Goal: Task Accomplishment & Management: Use online tool/utility

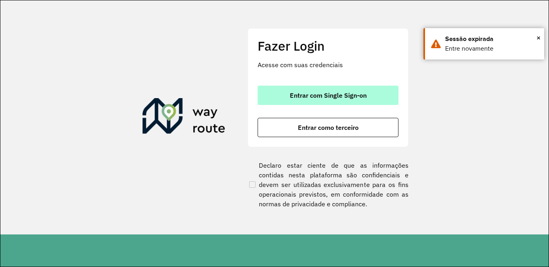
click at [324, 97] on span "Entrar com Single Sign-on" at bounding box center [328, 95] width 77 height 6
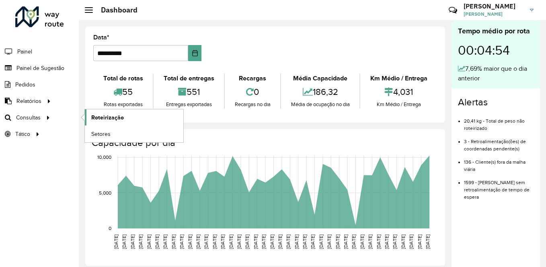
click at [134, 117] on link "Roteirização" at bounding box center [134, 117] width 99 height 16
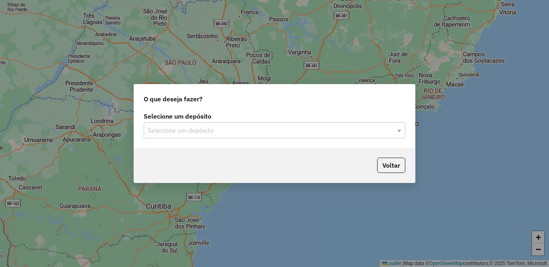
click at [196, 123] on div "Selecione um depósito" at bounding box center [274, 130] width 261 height 16
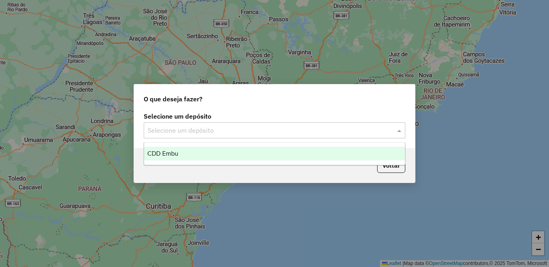
click at [166, 154] on span "CDD Embu" at bounding box center [162, 153] width 31 height 7
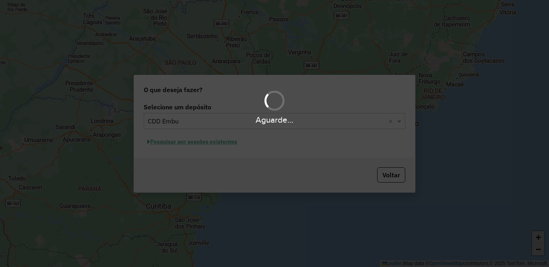
click at [177, 144] on div "Aguarde..." at bounding box center [274, 133] width 549 height 267
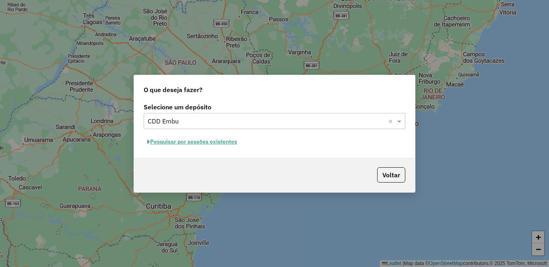
click at [196, 141] on button "Pesquisar por sessões existentes" at bounding box center [192, 142] width 97 height 12
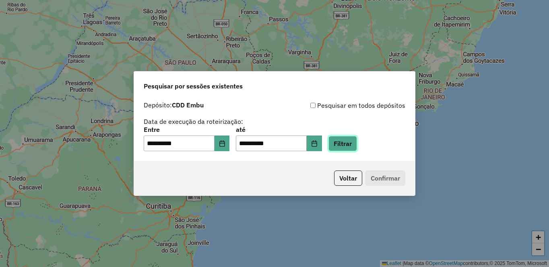
click at [357, 145] on button "Filtrar" at bounding box center [342, 143] width 29 height 15
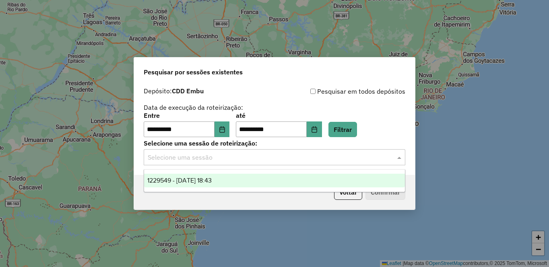
click at [192, 160] on input "text" at bounding box center [266, 158] width 237 height 10
click at [182, 179] on span "1229549 - 14/08/2025 18:43" at bounding box center [179, 180] width 64 height 7
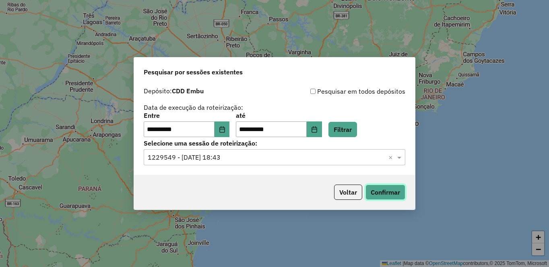
click at [385, 195] on button "Confirmar" at bounding box center [385, 192] width 40 height 15
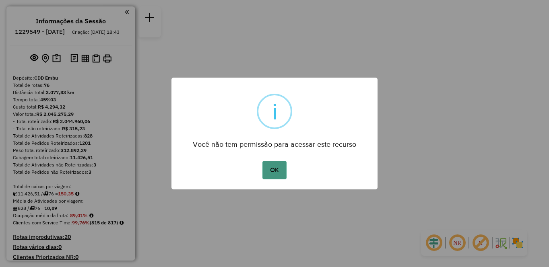
click at [266, 166] on button "OK" at bounding box center [274, 170] width 24 height 18
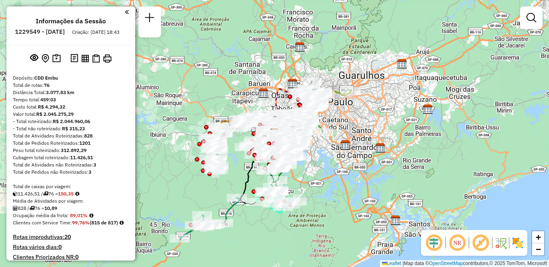
click at [512, 243] on img at bounding box center [517, 242] width 13 height 13
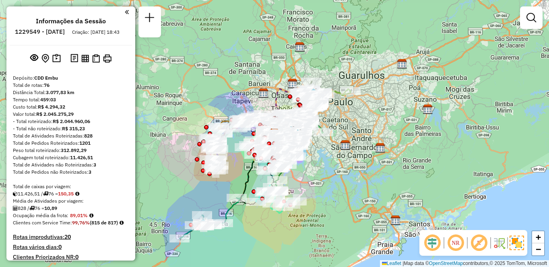
click at [478, 244] on em at bounding box center [478, 242] width 19 height 19
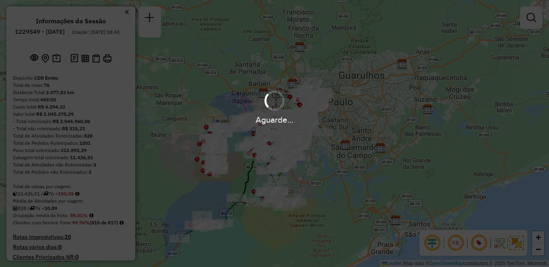
click at [422, 241] on div "Aguarde..." at bounding box center [274, 133] width 549 height 267
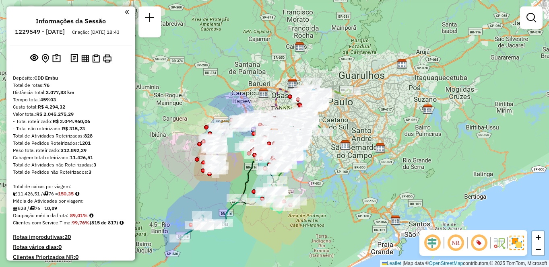
scroll to position [3397, 0]
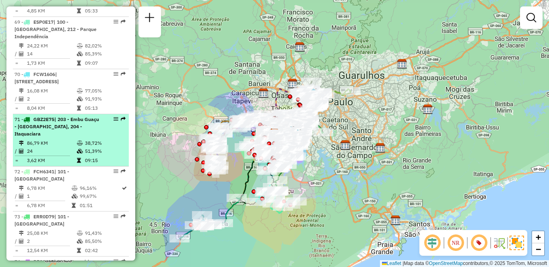
click at [90, 137] on span "| 203 - Embu Guaçu - Itararé, 204 - Itaquaciara" at bounding box center [56, 126] width 84 height 21
select select "**********"
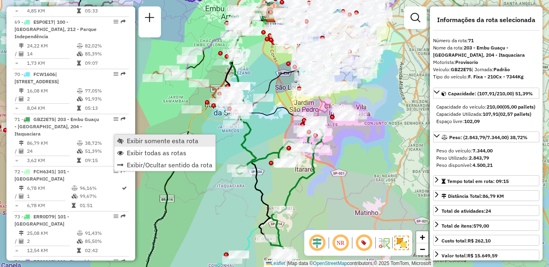
click at [130, 138] on span "Exibir somente esta rota" at bounding box center [163, 141] width 72 height 6
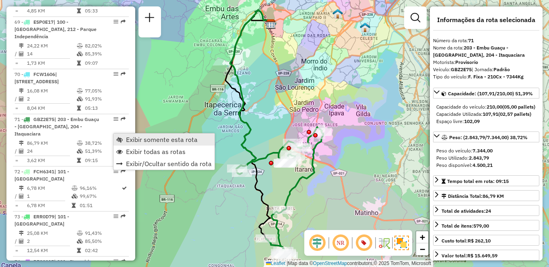
click at [144, 141] on span "Exibir somente esta rota" at bounding box center [162, 139] width 72 height 6
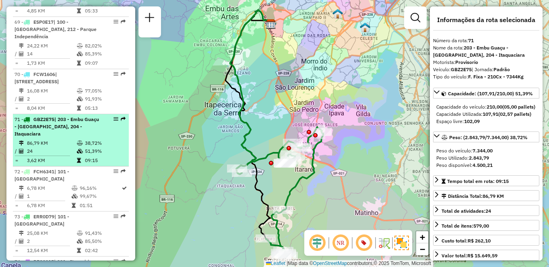
click at [45, 147] on td "86,79 KM" at bounding box center [52, 143] width 50 height 8
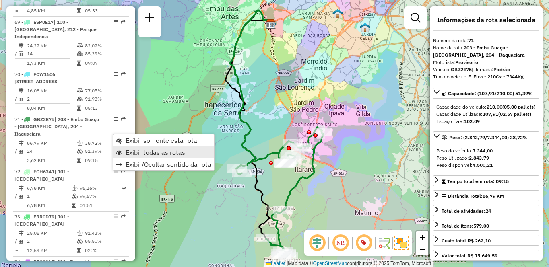
click at [154, 150] on span "Exibir todas as rotas" at bounding box center [155, 152] width 60 height 6
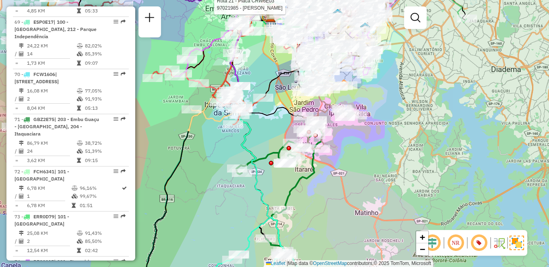
scroll to position [298, 0]
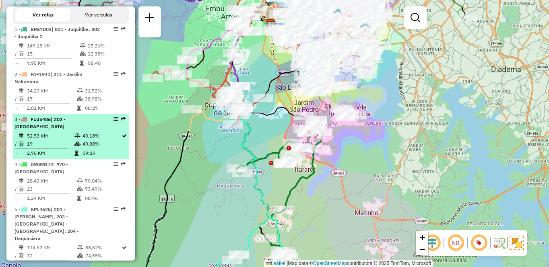
click at [75, 140] on td at bounding box center [78, 136] width 8 height 8
select select "**********"
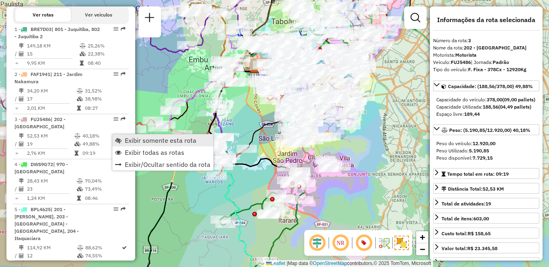
click at [129, 138] on span "Exibir somente esta rota" at bounding box center [161, 140] width 72 height 6
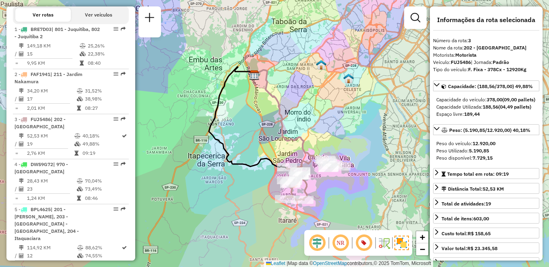
scroll to position [3487, 0]
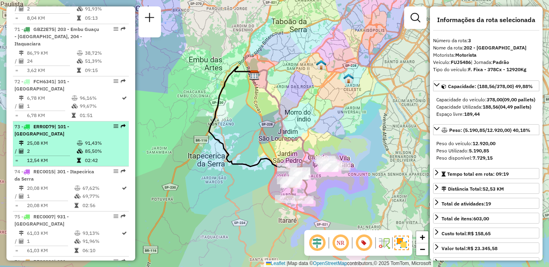
click at [92, 147] on td "91,43%" at bounding box center [104, 143] width 41 height 8
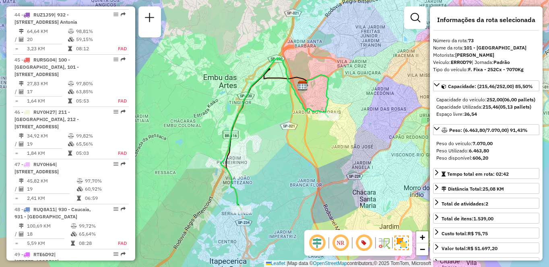
scroll to position [3306, 0]
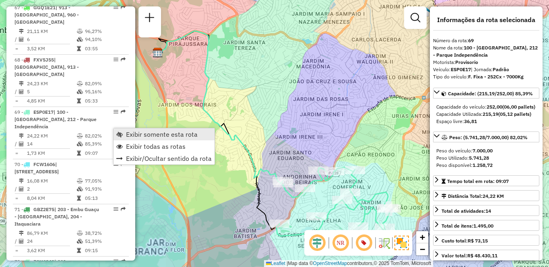
click at [131, 135] on span "Exibir somente esta rota" at bounding box center [162, 134] width 72 height 6
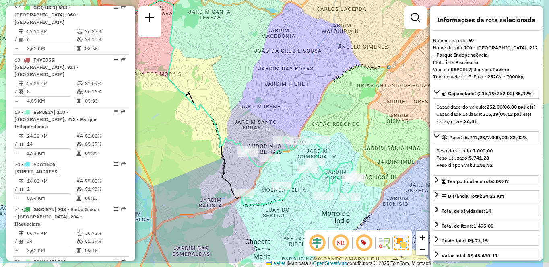
drag, startPoint x: 350, startPoint y: 122, endPoint x: 312, endPoint y: 86, distance: 52.1
click at [312, 86] on div "Janela de atendimento Grade de atendimento Capacidade Transportadoras Veículos …" at bounding box center [274, 133] width 549 height 267
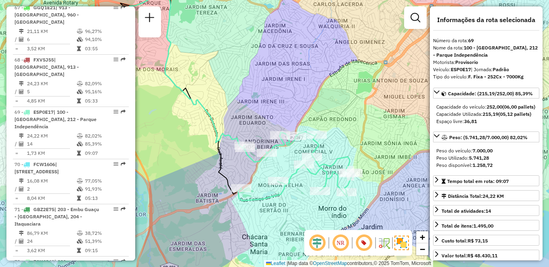
scroll to position [253, 0]
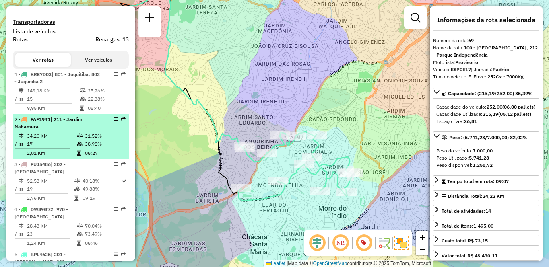
click at [74, 130] on div "2 - FAF1941 | 211 - Jardim Nakamura" at bounding box center [56, 123] width 85 height 14
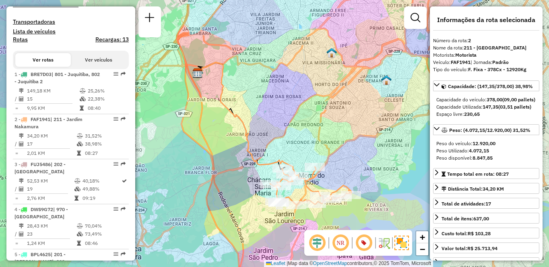
scroll to position [1515, 0]
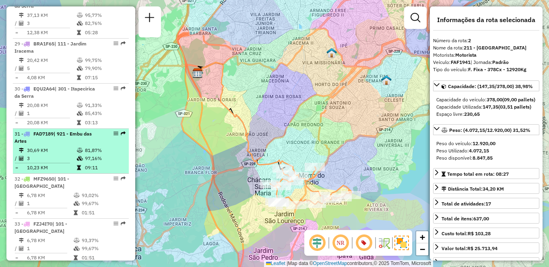
click at [98, 150] on td "81,87%" at bounding box center [104, 150] width 41 height 8
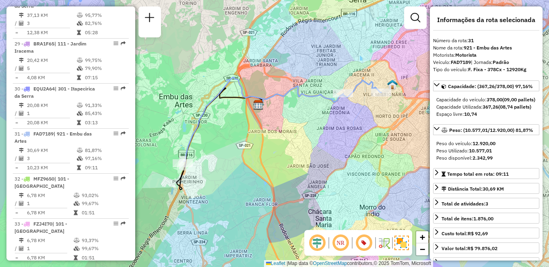
scroll to position [2011, 0]
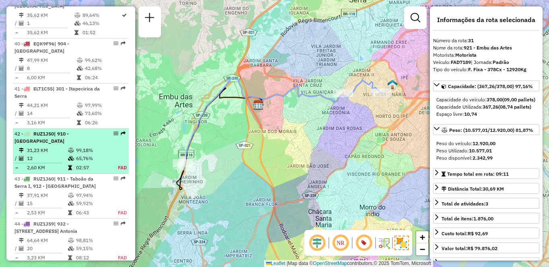
click at [70, 169] on icon at bounding box center [70, 167] width 4 height 5
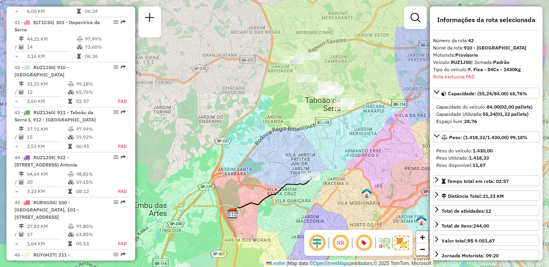
scroll to position [2133, 0]
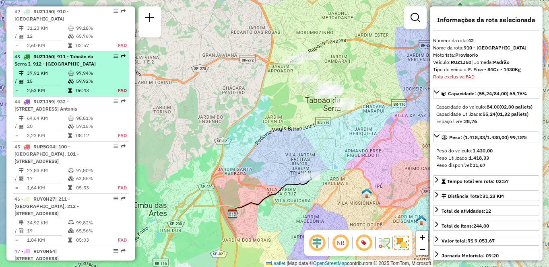
click at [45, 75] on td "37,91 KM" at bounding box center [47, 73] width 41 height 8
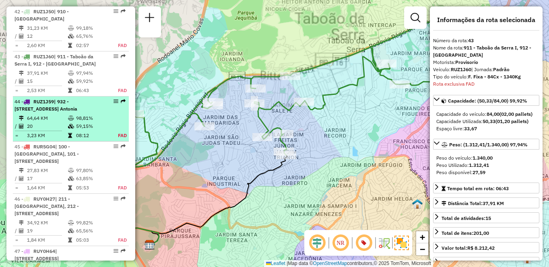
scroll to position [2178, 0]
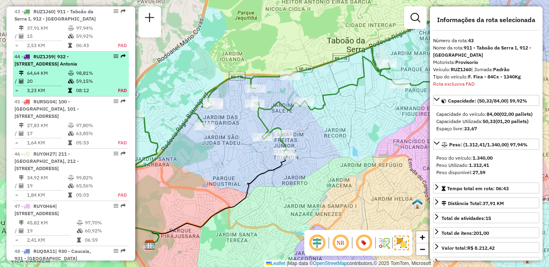
click at [17, 84] on td "/" at bounding box center [16, 81] width 4 height 8
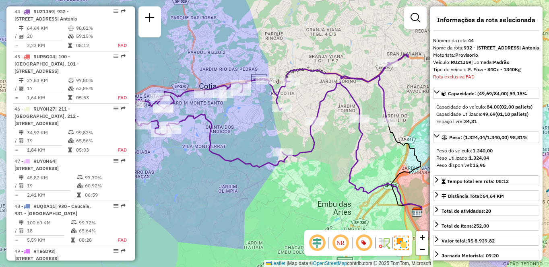
scroll to position [2526, 0]
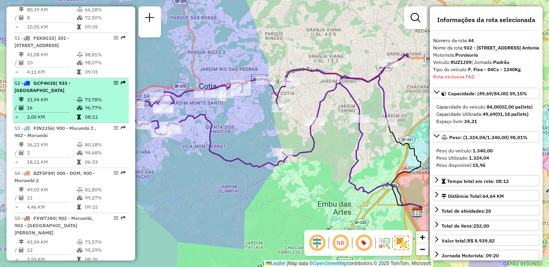
click at [81, 102] on icon at bounding box center [80, 99] width 6 height 5
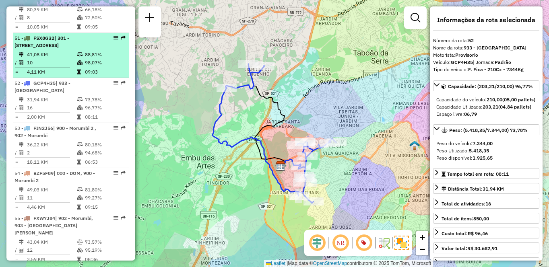
click at [42, 59] on td "41,08 KM" at bounding box center [52, 55] width 50 height 8
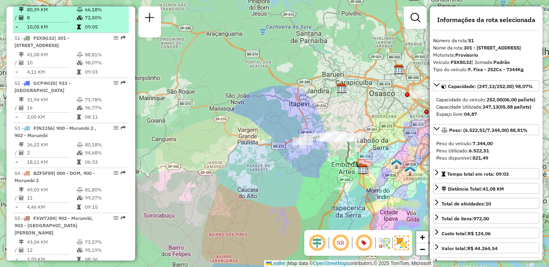
click at [62, 14] on td "80,39 KM" at bounding box center [52, 10] width 50 height 8
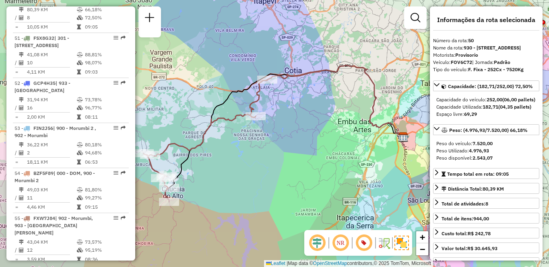
scroll to position [2661, 0]
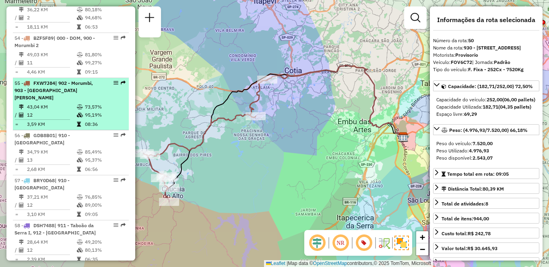
click at [84, 101] on span "| 902 - Morumbi, 903 - Parque Luiz Carlos Prestes" at bounding box center [53, 90] width 78 height 21
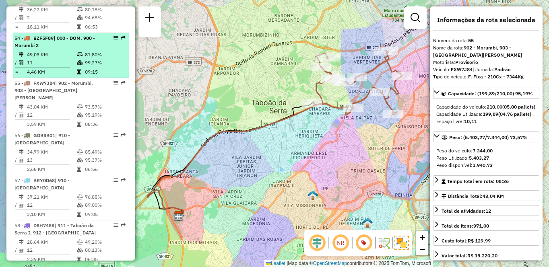
click at [50, 59] on td "49,03 KM" at bounding box center [52, 55] width 50 height 8
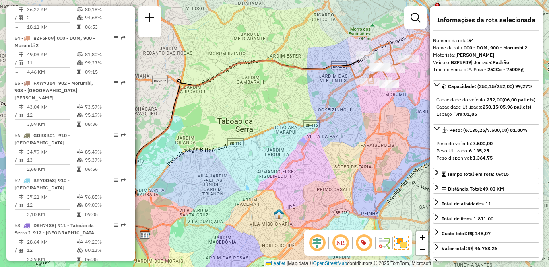
drag, startPoint x: 344, startPoint y: 119, endPoint x: 373, endPoint y: 105, distance: 32.2
click at [343, 119] on div "Rota 54 - Placa BZF5F89 97019617 - SG ALIMENTOS LTDA Janela de atendimento Grad…" at bounding box center [274, 133] width 549 height 267
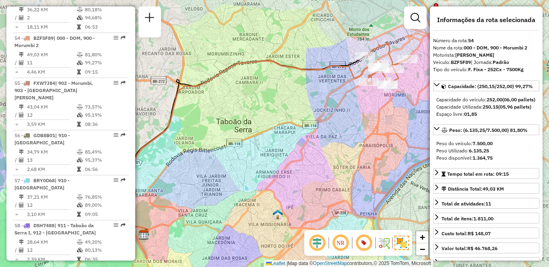
scroll to position [2932, 0]
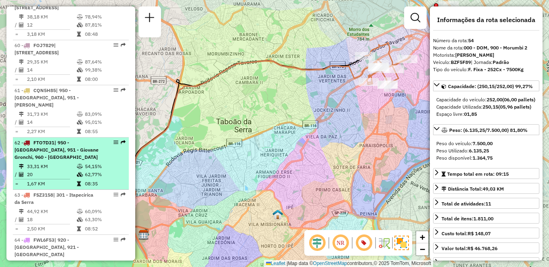
drag, startPoint x: 39, startPoint y: 149, endPoint x: 101, endPoint y: 225, distance: 98.3
click at [39, 118] on td "31,73 KM" at bounding box center [52, 114] width 50 height 8
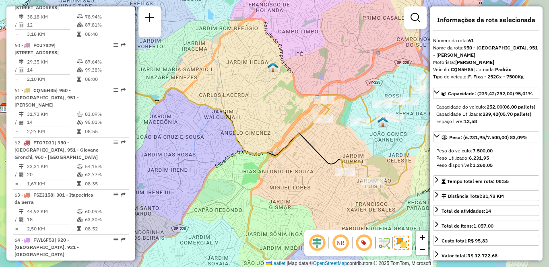
drag, startPoint x: 332, startPoint y: 138, endPoint x: 280, endPoint y: 129, distance: 52.7
click at [281, 131] on div "Janela de atendimento Grade de atendimento Capacidade Transportadoras Veículos …" at bounding box center [274, 133] width 549 height 267
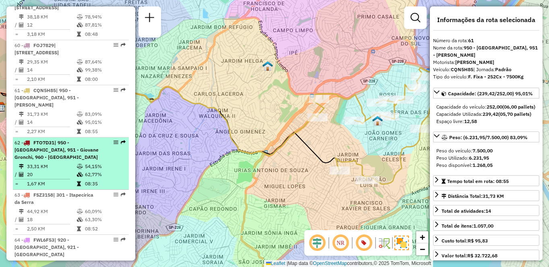
click at [51, 171] on td "33,31 KM" at bounding box center [52, 166] width 50 height 8
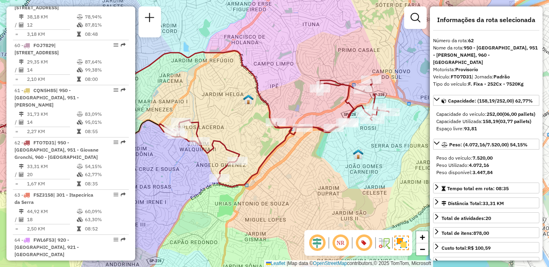
drag, startPoint x: 331, startPoint y: 120, endPoint x: 249, endPoint y: 105, distance: 84.2
click at [249, 105] on div "Janela de atendimento Grade de atendimento Capacidade Transportadoras Veículos …" at bounding box center [274, 133] width 549 height 267
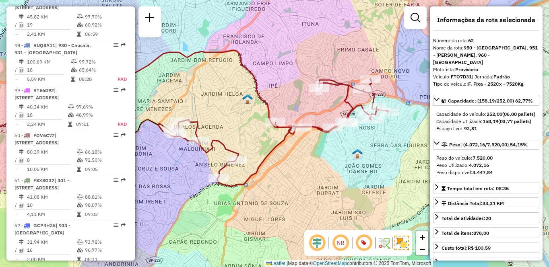
scroll to position [2894, 0]
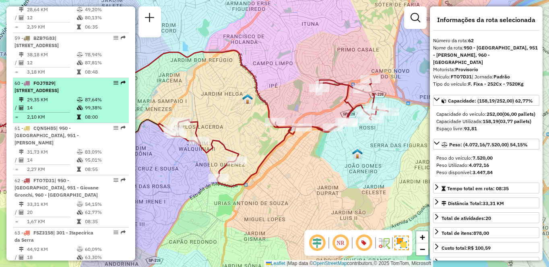
click at [60, 104] on td "29,35 KM" at bounding box center [52, 100] width 50 height 8
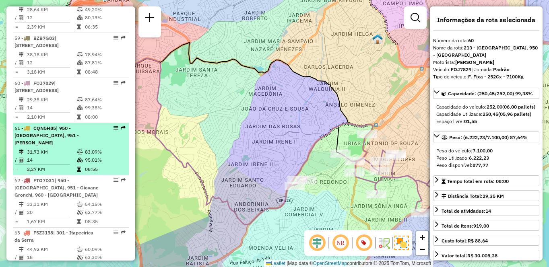
click at [65, 146] on span "| 950 - Jardim Germânia, 951 - Giovane Gronchi" at bounding box center [46, 135] width 64 height 21
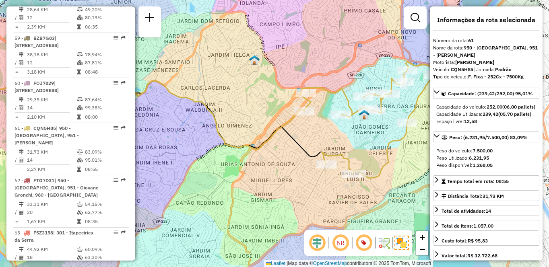
drag, startPoint x: 308, startPoint y: 96, endPoint x: 244, endPoint y: 82, distance: 65.4
click at [244, 82] on div "Janela de atendimento Grade de atendimento Capacidade Transportadoras Veículos …" at bounding box center [274, 133] width 549 height 267
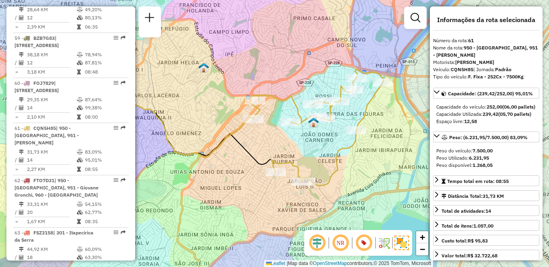
drag, startPoint x: 246, startPoint y: 145, endPoint x: 201, endPoint y: 151, distance: 45.8
click at [201, 151] on icon at bounding box center [94, 114] width 317 height 85
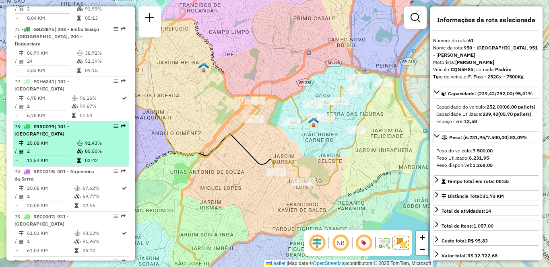
click at [79, 146] on li "73 - ERR0D79 | 101 - Jardim Taima 25,08 KM 91,43% / 2 85,50% = 12,54 KM 02:42" at bounding box center [71, 143] width 116 height 45
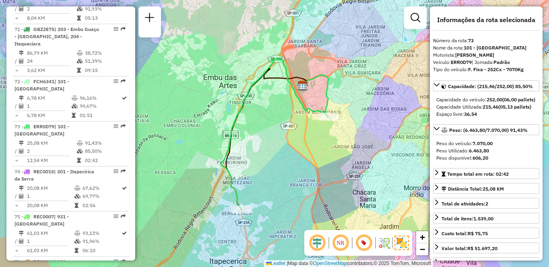
scroll to position [253, 0]
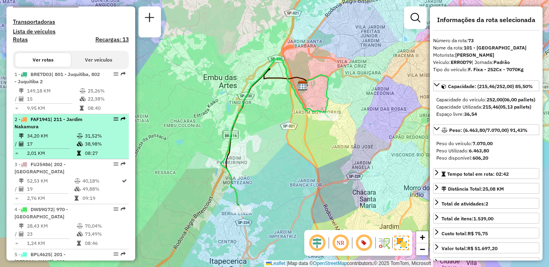
click at [49, 148] on td "17" at bounding box center [52, 144] width 50 height 8
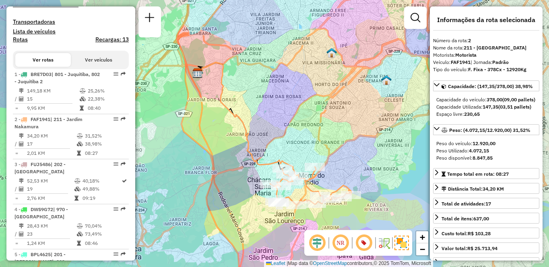
scroll to position [3119, 0]
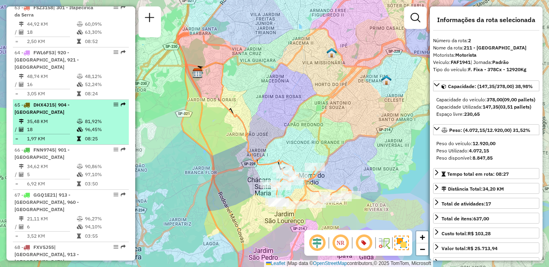
click at [47, 116] on div "65 - DHX4J15 | 904 - Vila Andrade" at bounding box center [56, 108] width 85 height 14
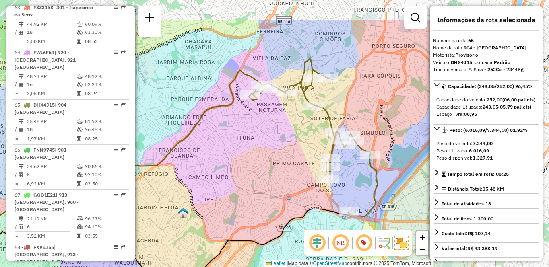
drag, startPoint x: 308, startPoint y: 99, endPoint x: 192, endPoint y: 137, distance: 122.0
click at [192, 137] on icon at bounding box center [100, 162] width 369 height 185
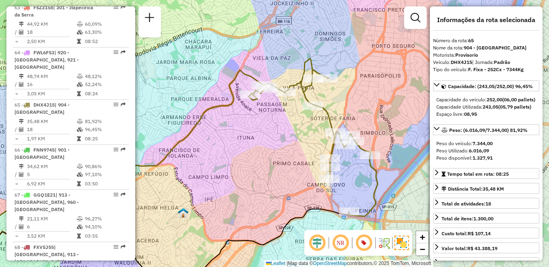
scroll to position [3397, 0]
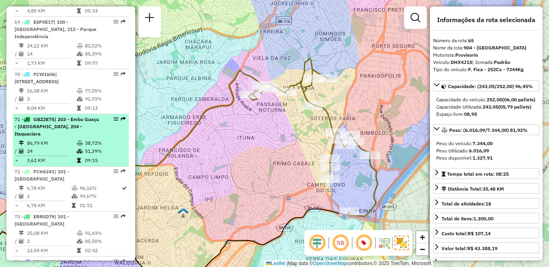
click at [53, 147] on td "86,79 KM" at bounding box center [52, 143] width 50 height 8
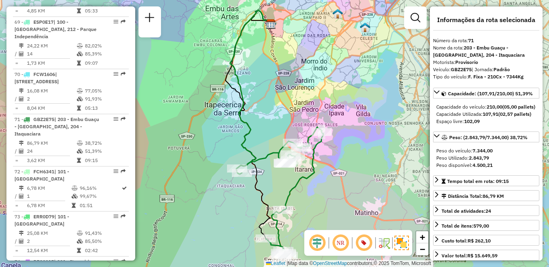
scroll to position [2977, 0]
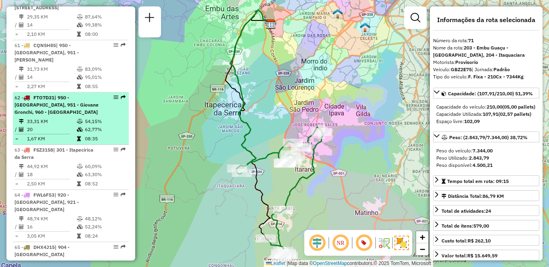
click at [51, 115] on span "| 950 - Jardim Germânia, 951 - Giovane Gronchi, 960 - Vila das Belezas" at bounding box center [56, 105] width 84 height 21
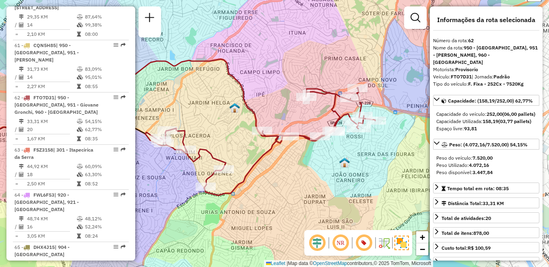
drag, startPoint x: 313, startPoint y: 114, endPoint x: 210, endPoint y: 107, distance: 103.2
click at [210, 107] on div "Janela de atendimento Grade de atendimento Capacidade Transportadoras Veículos …" at bounding box center [274, 133] width 549 height 267
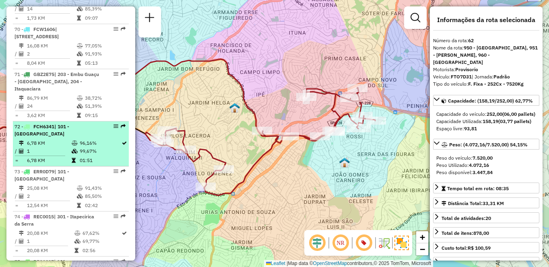
click at [56, 147] on td "6,78 KM" at bounding box center [49, 143] width 45 height 8
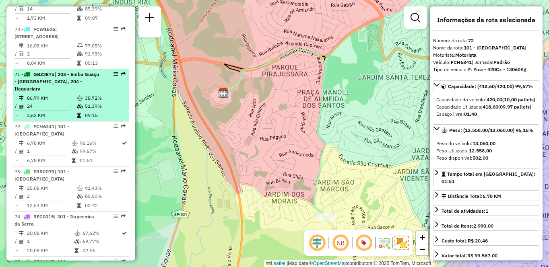
scroll to position [343, 0]
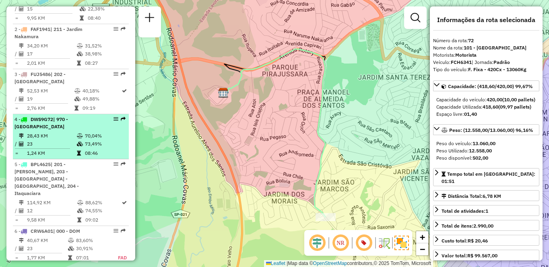
click at [17, 148] on td "/" at bounding box center [16, 144] width 4 height 8
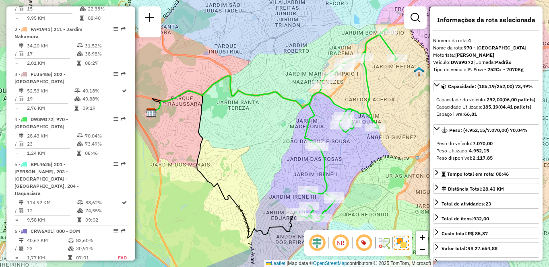
scroll to position [2842, 0]
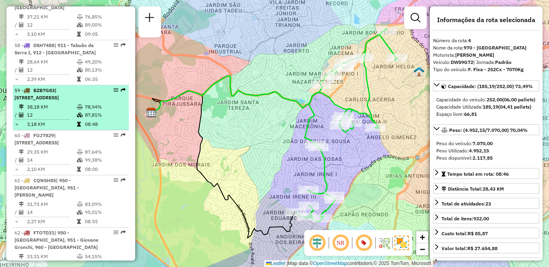
click at [72, 111] on td "38,18 KM" at bounding box center [52, 107] width 50 height 8
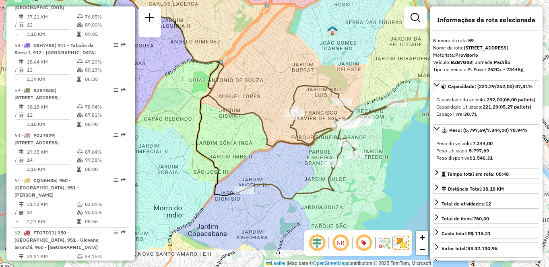
drag, startPoint x: 329, startPoint y: 97, endPoint x: 249, endPoint y: 58, distance: 88.8
click at [249, 58] on div "Janela de atendimento Grade de atendimento Capacidade Transportadoras Veículos …" at bounding box center [274, 133] width 549 height 267
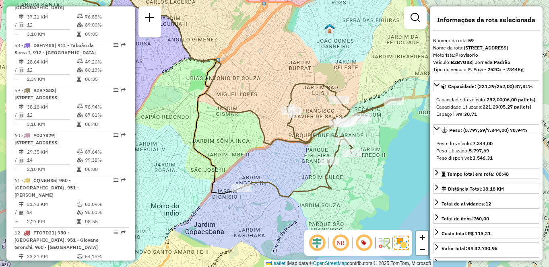
scroll to position [3029, 0]
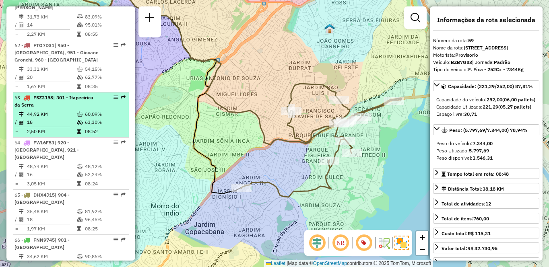
click at [92, 118] on td "60,09%" at bounding box center [104, 114] width 41 height 8
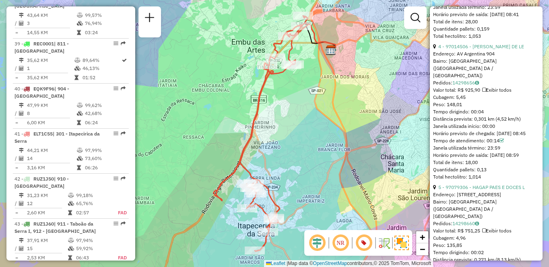
scroll to position [3164, 0]
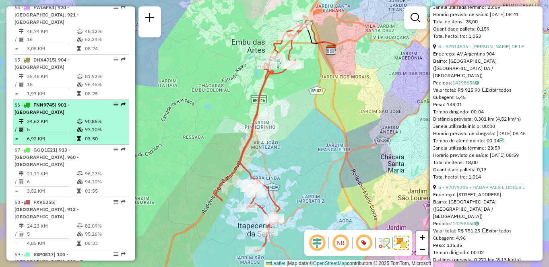
click at [70, 125] on td "34,62 KM" at bounding box center [52, 121] width 50 height 8
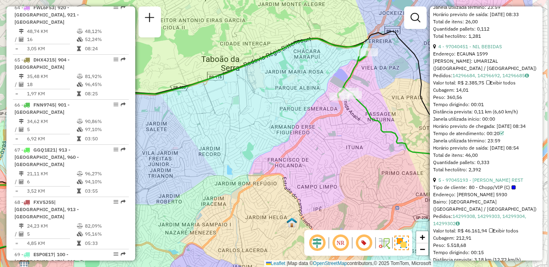
drag, startPoint x: 309, startPoint y: 90, endPoint x: 216, endPoint y: 100, distance: 94.2
click at [216, 100] on div "Janela de atendimento Grade de atendimento Capacidade Transportadoras Veículos …" at bounding box center [274, 133] width 549 height 267
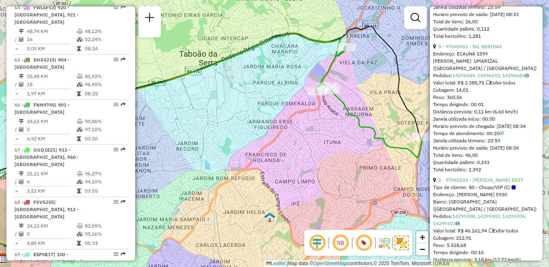
scroll to position [1515, 0]
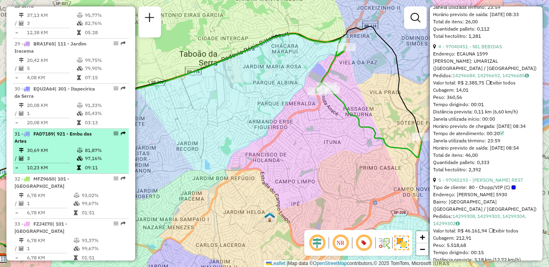
click at [80, 147] on td at bounding box center [80, 150] width 8 height 8
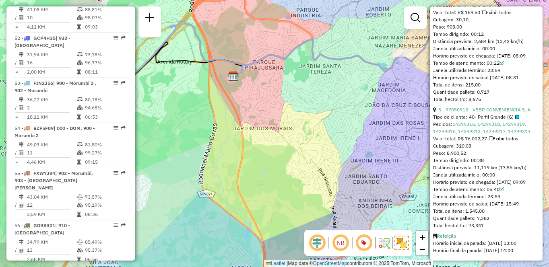
scroll to position [2977, 0]
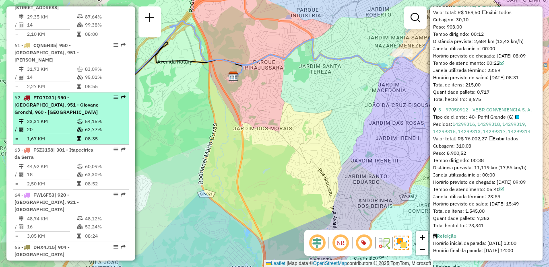
click at [66, 115] on span "| 950 - Jardim Germânia, 951 - Giovane Gronchi, 960 - Vila das Belezas" at bounding box center [56, 105] width 84 height 21
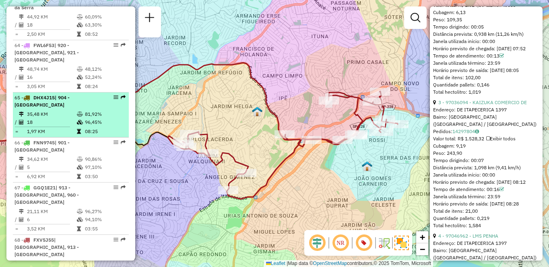
scroll to position [343, 0]
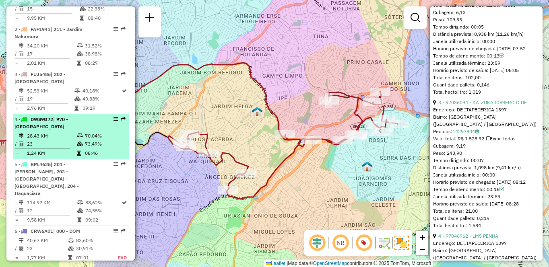
drag, startPoint x: 37, startPoint y: 156, endPoint x: 41, endPoint y: 148, distance: 9.5
click at [41, 148] on table "28,43 KM 70,04% / 23 73,49% = 1,24 KM 08:46" at bounding box center [70, 144] width 113 height 25
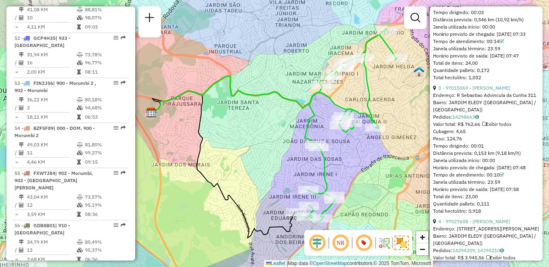
scroll to position [1967, 0]
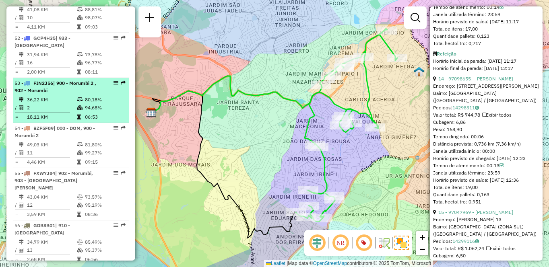
click at [58, 121] on td "18,11 KM" at bounding box center [52, 117] width 50 height 8
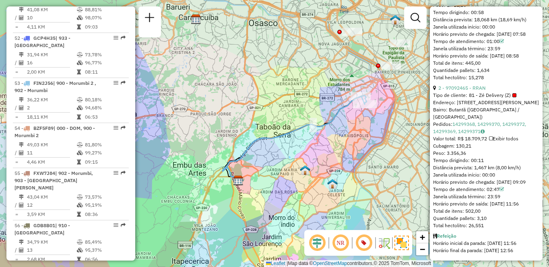
scroll to position [1470, 0]
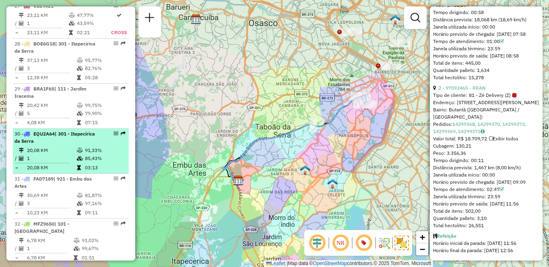
click at [64, 144] on div "30 - EQU2A64 | 301 - Itapecirica da Serra" at bounding box center [56, 137] width 85 height 14
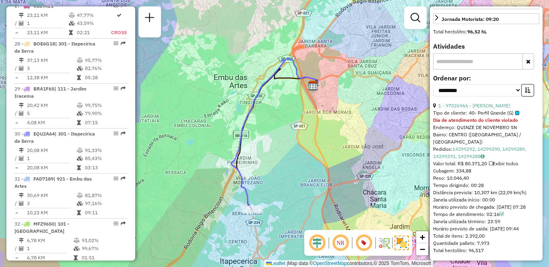
scroll to position [2661, 0]
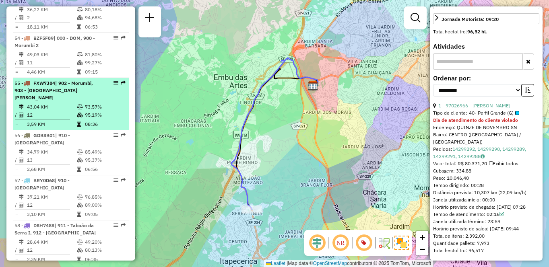
click at [72, 111] on td "43,04 KM" at bounding box center [52, 107] width 50 height 8
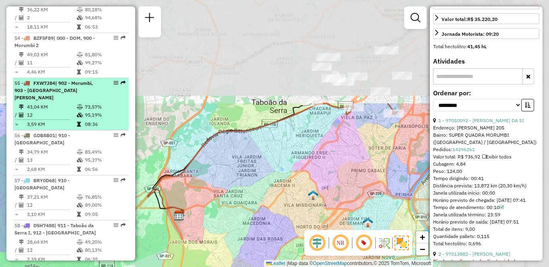
scroll to position [1832, 0]
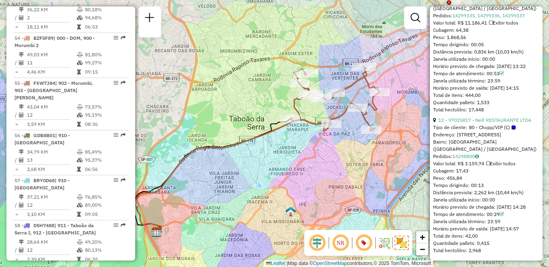
drag, startPoint x: 232, startPoint y: 109, endPoint x: 211, endPoint y: 123, distance: 25.5
click at [211, 123] on div "Janela de atendimento Grade de atendimento Capacidade Transportadoras Veículos …" at bounding box center [274, 133] width 549 height 267
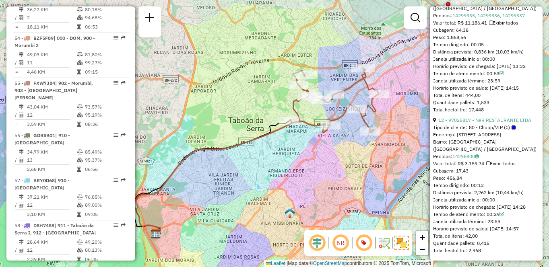
scroll to position [3254, 0]
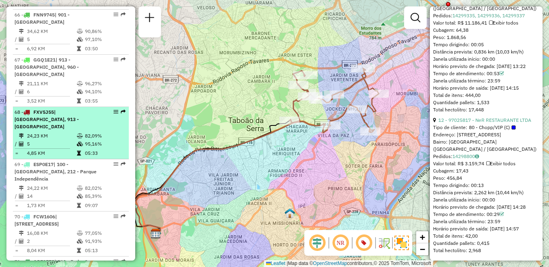
click at [78, 146] on icon at bounding box center [80, 144] width 6 height 5
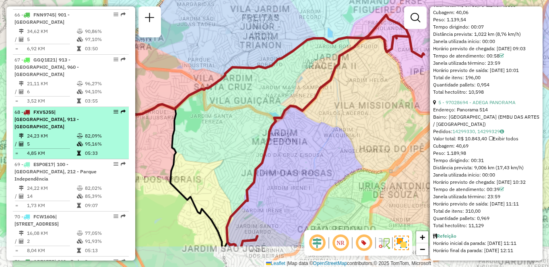
scroll to position [825, 0]
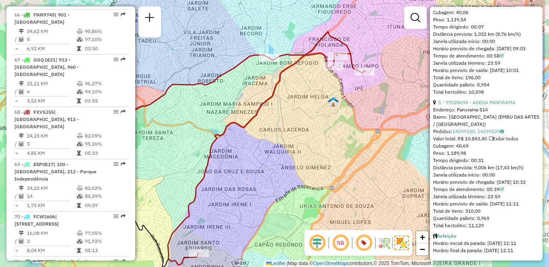
drag, startPoint x: 267, startPoint y: 172, endPoint x: 214, endPoint y: 181, distance: 54.7
click at [214, 181] on div "Janela de atendimento Grade de atendimento Capacidade Transportadoras Veículos …" at bounding box center [274, 133] width 549 height 267
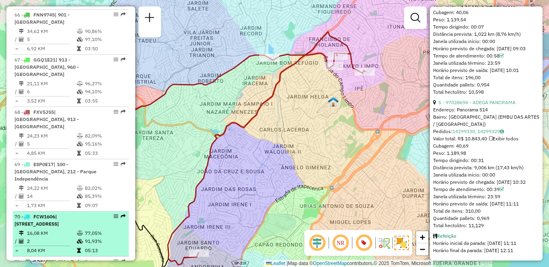
click at [29, 237] on td "16,08 KM" at bounding box center [52, 233] width 50 height 8
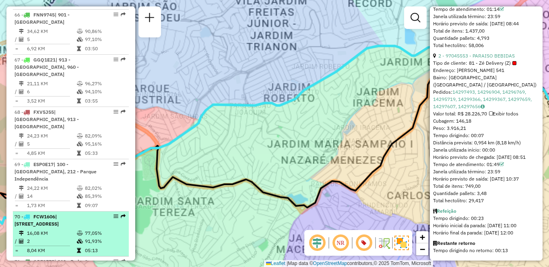
scroll to position [456, 0]
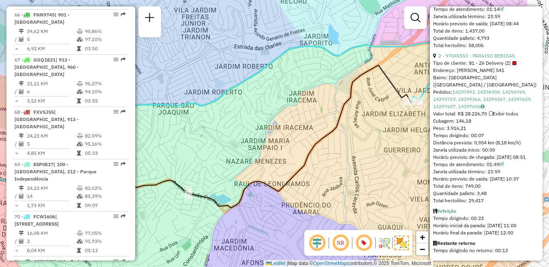
drag, startPoint x: 300, startPoint y: 131, endPoint x: 236, endPoint y: 117, distance: 64.6
click at [211, 127] on div "Janela de atendimento Grade de atendimento Capacidade Transportadoras Veículos …" at bounding box center [274, 133] width 549 height 267
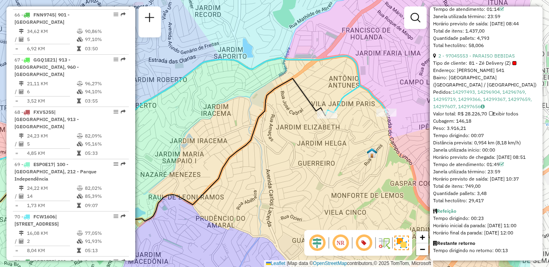
drag, startPoint x: 394, startPoint y: 64, endPoint x: 319, endPoint y: 82, distance: 77.4
click at [319, 82] on div "Janela de atendimento Grade de atendimento Capacidade Transportadoras Veículos …" at bounding box center [274, 133] width 549 height 267
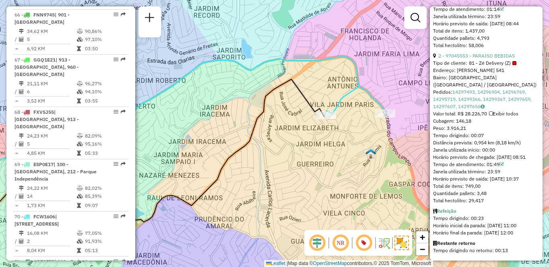
scroll to position [3074, 0]
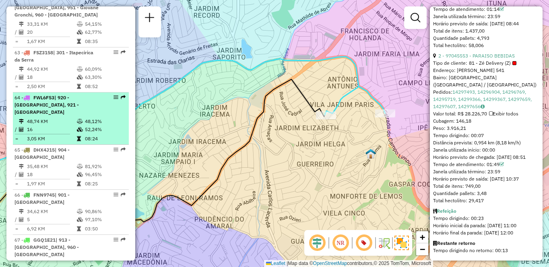
click at [53, 125] on td "48,74 KM" at bounding box center [52, 121] width 50 height 8
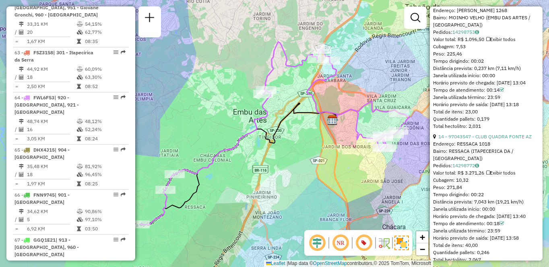
scroll to position [3209, 0]
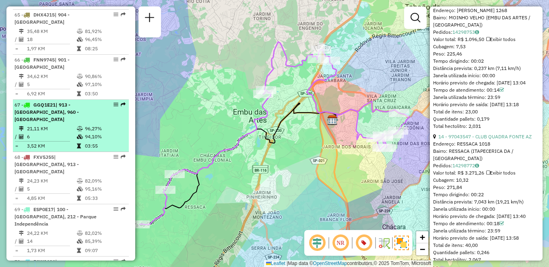
click at [74, 122] on span "| 913 - Campo Limpo, 960 - Vila das Belezas" at bounding box center [46, 112] width 64 height 21
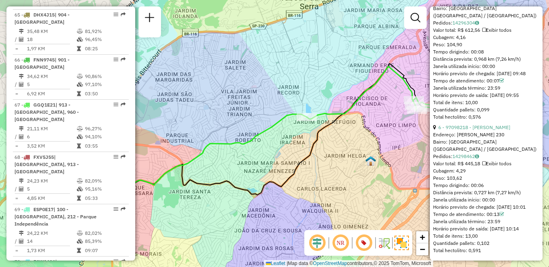
scroll to position [2797, 0]
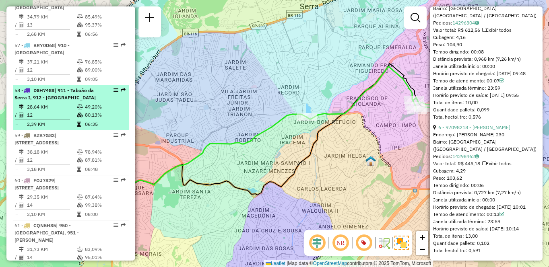
click at [73, 119] on td "12" at bounding box center [52, 115] width 50 height 8
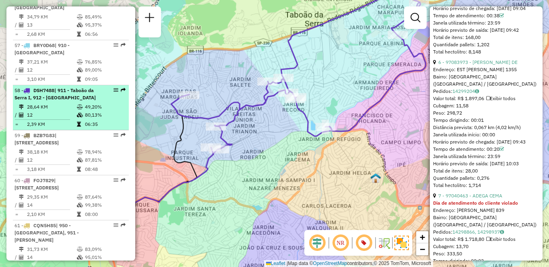
scroll to position [1839, 0]
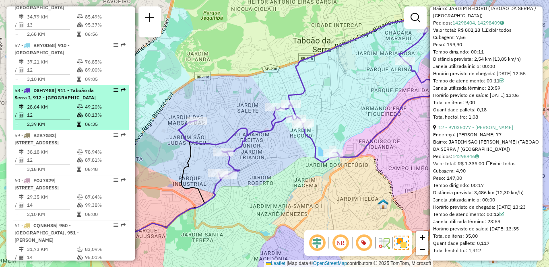
click at [80, 128] on td at bounding box center [80, 124] width 8 height 8
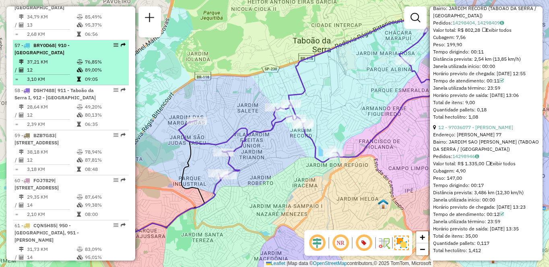
click at [99, 84] on li "57 - BRY0D68 | 910 - Parque Ipê 37,21 KM 76,85% / 12 89,00% = 3,10 KM 09:05" at bounding box center [71, 62] width 116 height 45
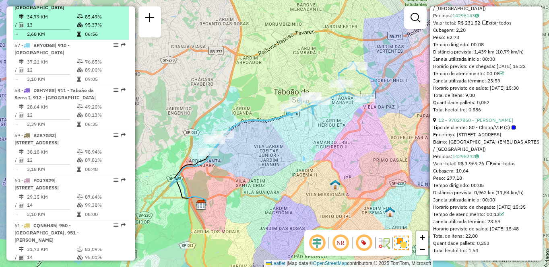
click at [88, 38] on td "06:56" at bounding box center [104, 34] width 41 height 8
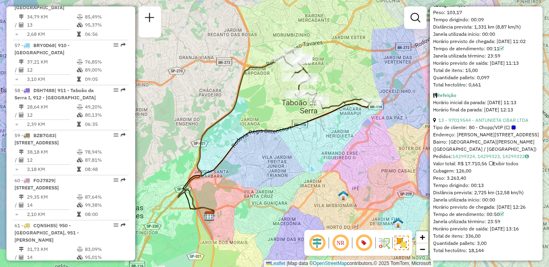
scroll to position [3164, 0]
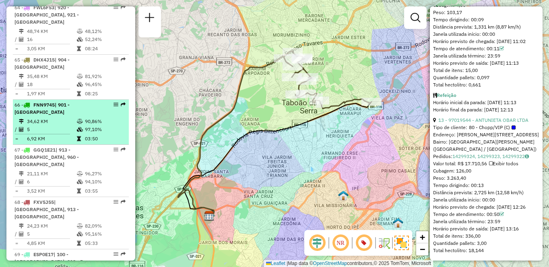
click at [26, 134] on td at bounding box center [22, 129] width 8 height 8
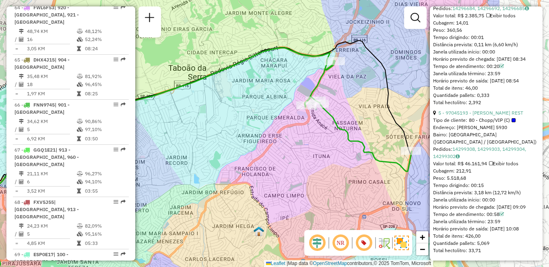
drag, startPoint x: 287, startPoint y: 97, endPoint x: 184, endPoint y: 125, distance: 106.3
click at [179, 121] on div "Janela de atendimento Grade de atendimento Capacidade Transportadoras Veículos …" at bounding box center [274, 133] width 549 height 267
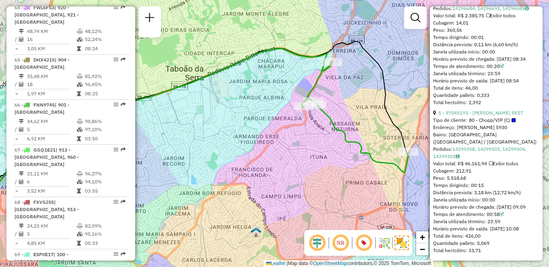
scroll to position [3442, 0]
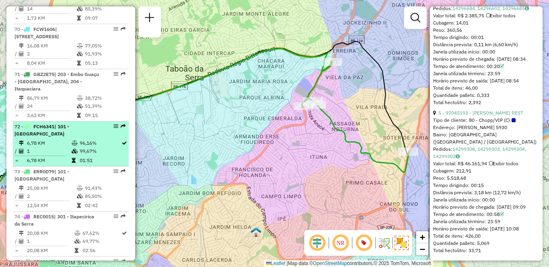
click at [42, 155] on td "1" at bounding box center [49, 151] width 45 height 8
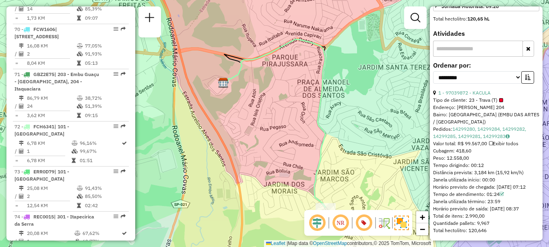
scroll to position [2536, 0]
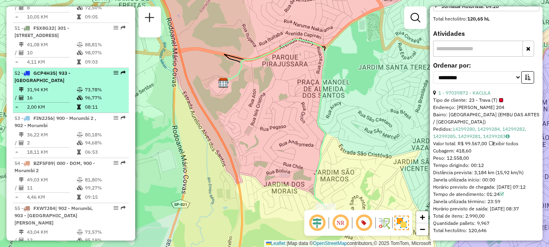
click at [51, 102] on td "16" at bounding box center [52, 98] width 50 height 8
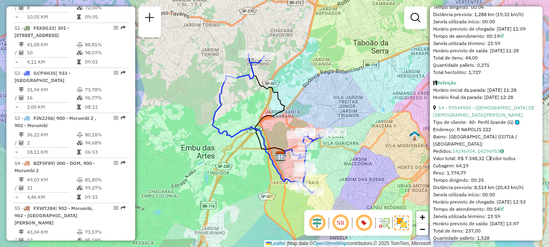
scroll to position [3309, 0]
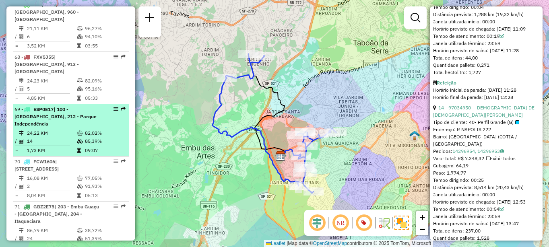
click at [29, 127] on span "| 100 - Santo Eduardo, 212 - Parque Independência" at bounding box center [55, 116] width 82 height 21
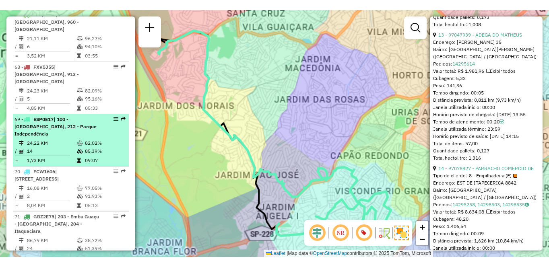
scroll to position [1974, 0]
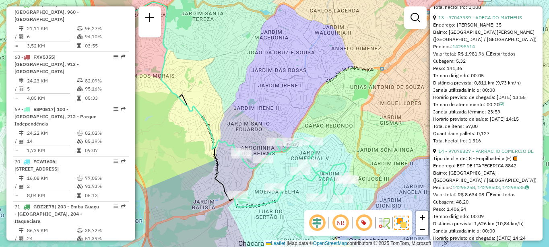
drag, startPoint x: 279, startPoint y: 113, endPoint x: 237, endPoint y: 94, distance: 45.9
click at [237, 94] on div "Janela de atendimento Grade de atendimento Capacidade Transportadoras Veículos …" at bounding box center [274, 123] width 549 height 247
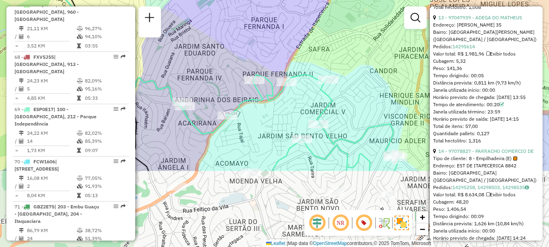
drag, startPoint x: 265, startPoint y: 138, endPoint x: 241, endPoint y: 40, distance: 100.4
click at [241, 40] on div "Janela de atendimento Grade de atendimento Capacidade Transportadoras Veículos …" at bounding box center [274, 123] width 549 height 247
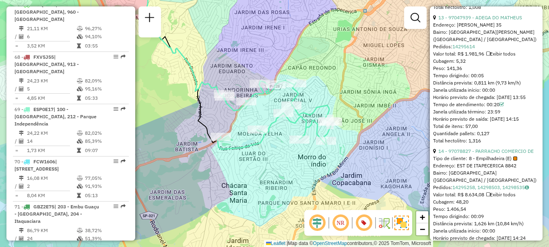
click at [219, 171] on div "Janela de atendimento Grade de atendimento Capacidade Transportadoras Veículos …" at bounding box center [274, 123] width 549 height 247
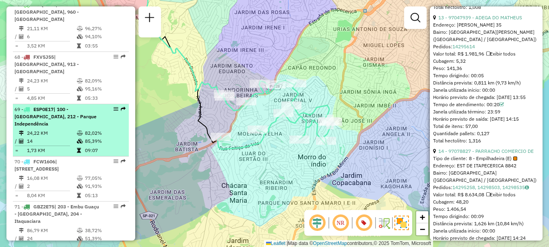
click at [38, 127] on span "| 100 - Santo Eduardo, 212 - Parque Independência" at bounding box center [55, 116] width 82 height 21
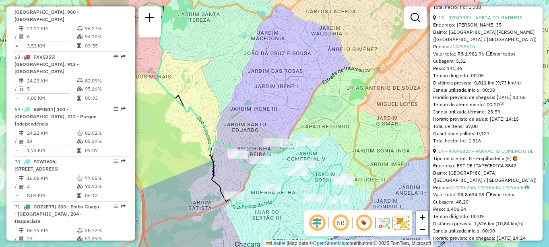
drag, startPoint x: 302, startPoint y: 126, endPoint x: 256, endPoint y: 108, distance: 49.7
click at [256, 108] on div "Janela de atendimento Grade de atendimento Capacidade Transportadoras Veículos …" at bounding box center [274, 123] width 549 height 247
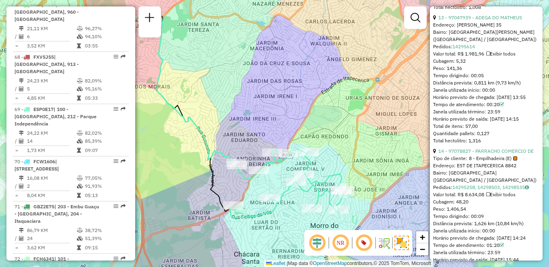
click at [347, 7] on div "Janela de atendimento Grade de atendimento Capacidade Transportadoras Veículos …" at bounding box center [274, 133] width 549 height 267
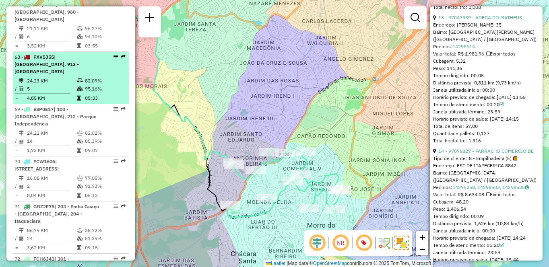
click at [65, 102] on td "4,85 KM" at bounding box center [52, 98] width 50 height 8
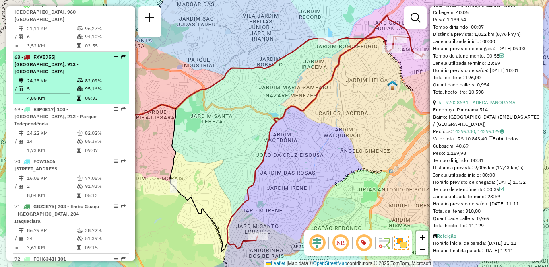
scroll to position [825, 0]
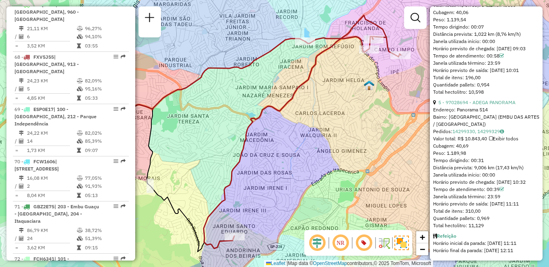
drag, startPoint x: 343, startPoint y: 107, endPoint x: 321, endPoint y: 133, distance: 33.9
click at [318, 106] on div "Janela de atendimento Grade de atendimento Capacidade Transportadoras Veículos …" at bounding box center [274, 133] width 549 height 267
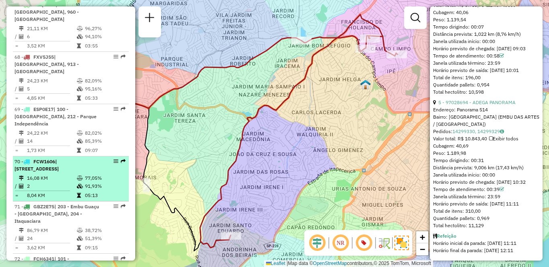
click at [49, 172] on span "| 111 - Jardim Iracema, 913 - Campo Limpo" at bounding box center [36, 164] width 44 height 13
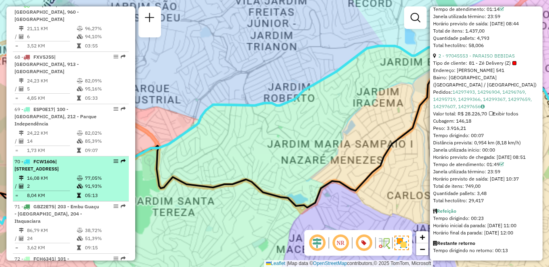
scroll to position [456, 0]
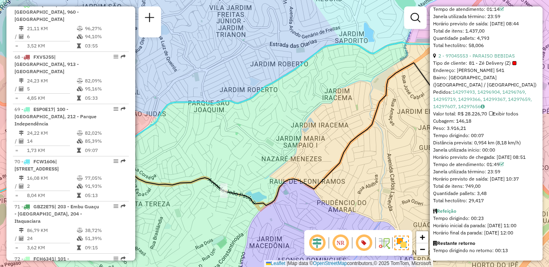
drag, startPoint x: 311, startPoint y: 145, endPoint x: 266, endPoint y: 141, distance: 45.2
click at [266, 141] on div "Janela de atendimento Grade de atendimento Capacidade Transportadoras Veículos …" at bounding box center [274, 133] width 549 height 267
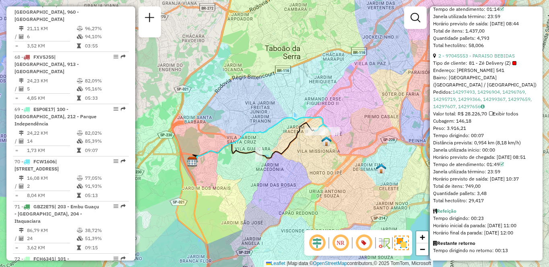
scroll to position [1470, 0]
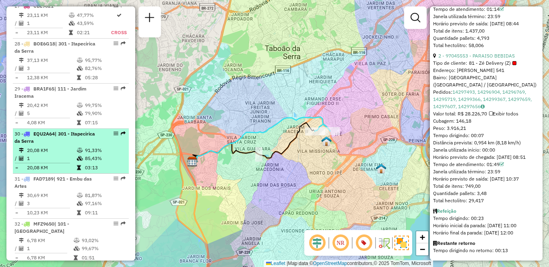
click at [79, 140] on div "30 - EQU2A64 | 301 - Itapecirica da Serra" at bounding box center [56, 137] width 85 height 14
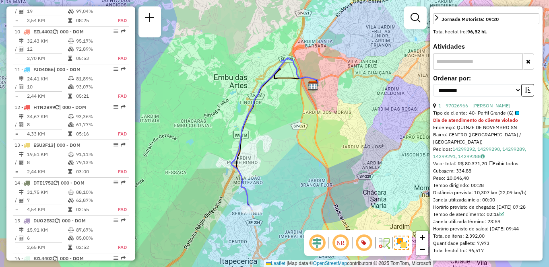
scroll to position [3352, 0]
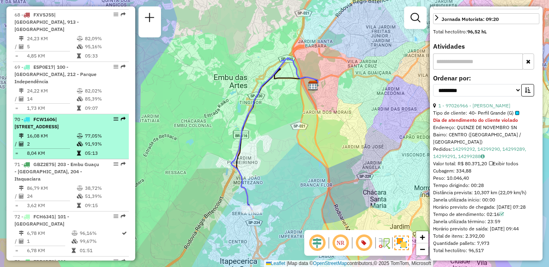
click at [66, 157] on td "8,04 KM" at bounding box center [52, 153] width 50 height 8
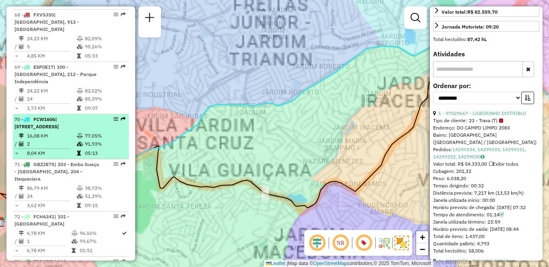
scroll to position [456, 0]
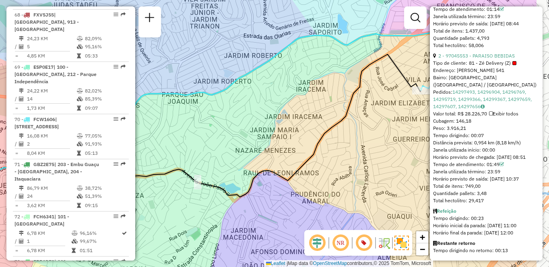
drag, startPoint x: 336, startPoint y: 154, endPoint x: 266, endPoint y: 143, distance: 70.9
click at [266, 143] on div "Janela de atendimento Grade de atendimento Capacidade Transportadoras Veículos …" at bounding box center [274, 133] width 549 height 267
